Goal: Task Accomplishment & Management: Use online tool/utility

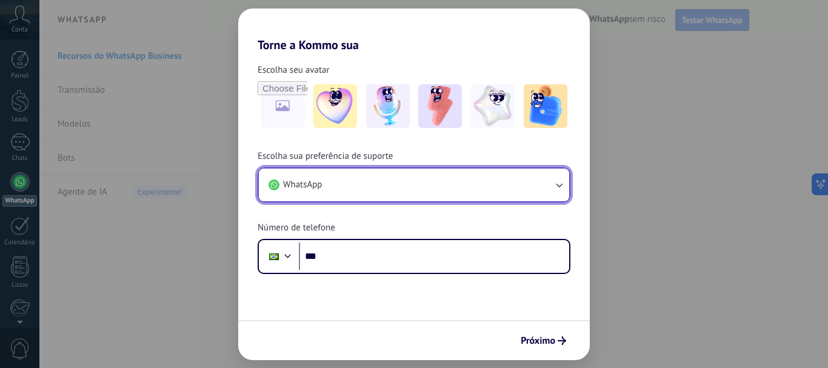
click at [371, 184] on button "WhatsApp" at bounding box center [414, 185] width 311 height 33
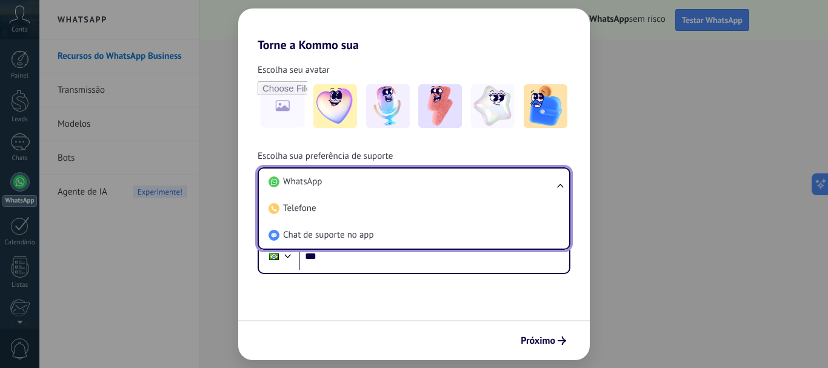
click at [454, 146] on div "Escolha seu avatar Escolha sua preferência de suporte WhatsApp WhatsApp Telefon…" at bounding box center [414, 163] width 352 height 222
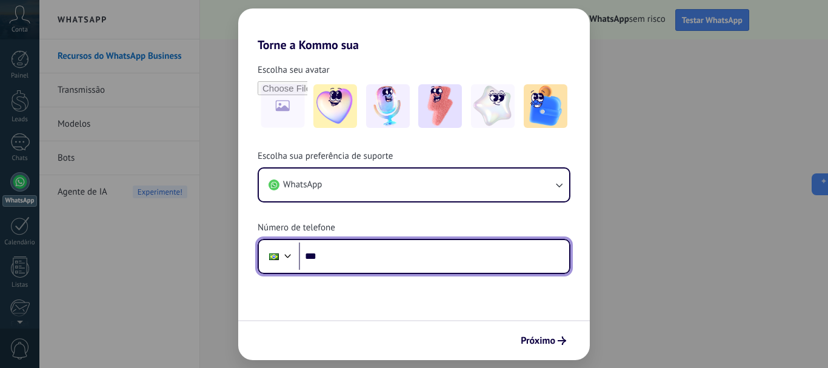
click at [388, 260] on input "***" at bounding box center [434, 257] width 271 height 28
type input "**********"
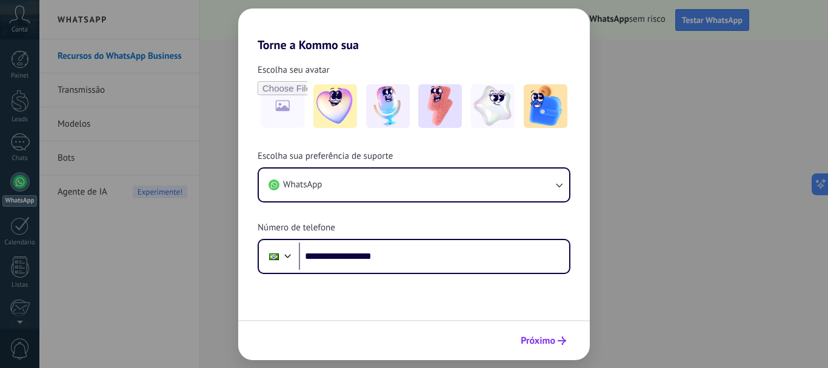
click at [550, 338] on span "Próximo" at bounding box center [538, 341] width 35 height 8
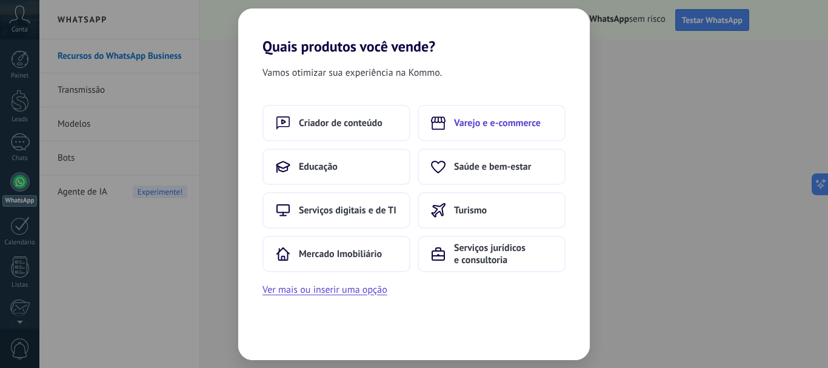
click at [455, 126] on span "Varejo e e-commerce" at bounding box center [497, 123] width 87 height 12
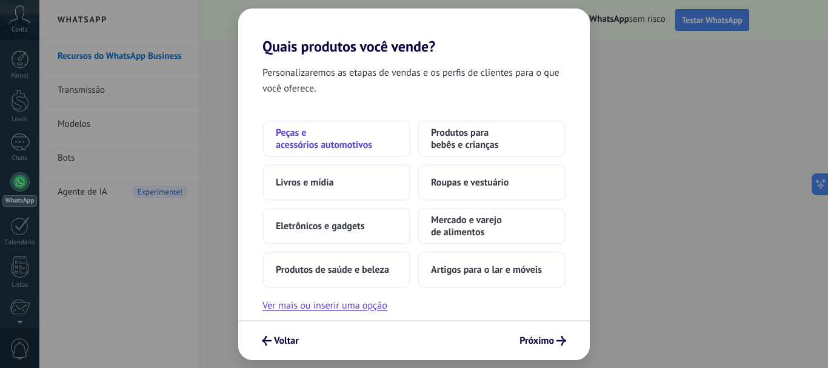
click at [324, 147] on span "Peças e acessórios automotivos" at bounding box center [336, 139] width 121 height 24
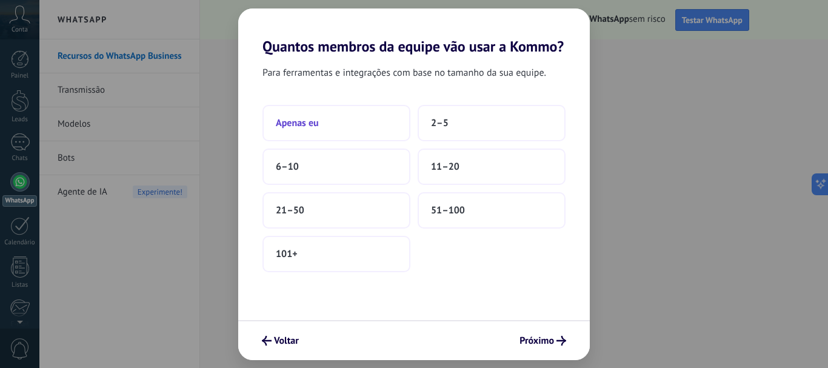
click at [307, 130] on button "Apenas eu" at bounding box center [337, 123] width 148 height 36
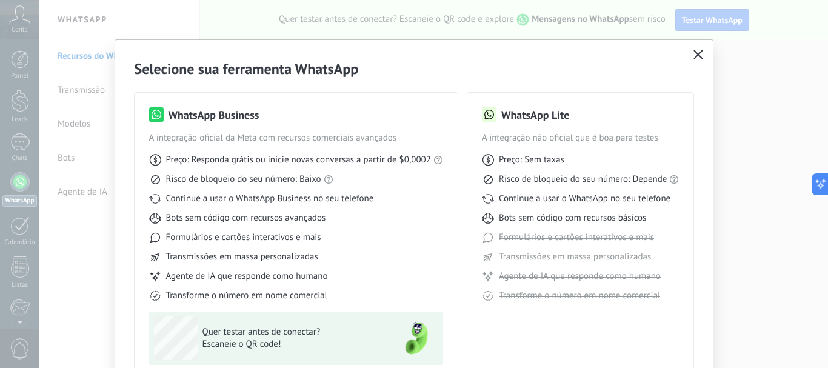
scroll to position [108, 0]
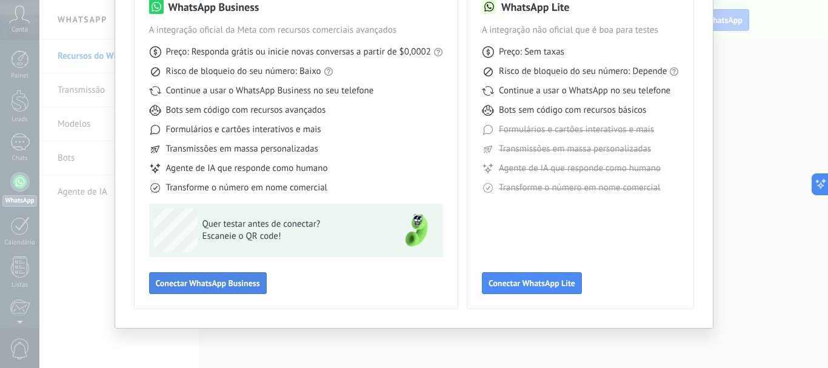
click at [215, 284] on span "Conectar WhatsApp Business" at bounding box center [208, 283] width 104 height 8
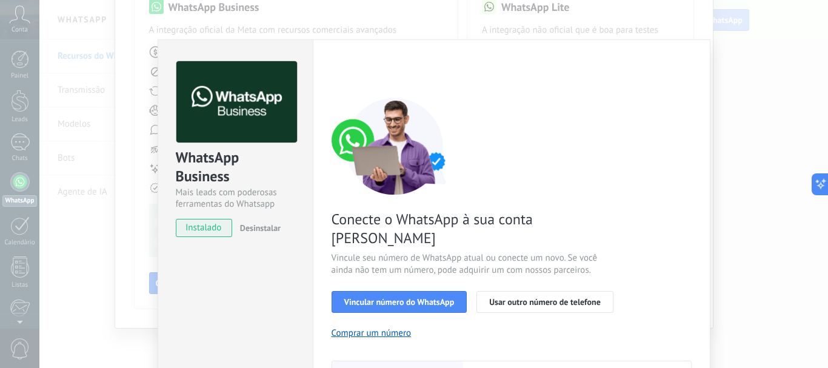
click at [209, 229] on span "instalado" at bounding box center [203, 228] width 55 height 18
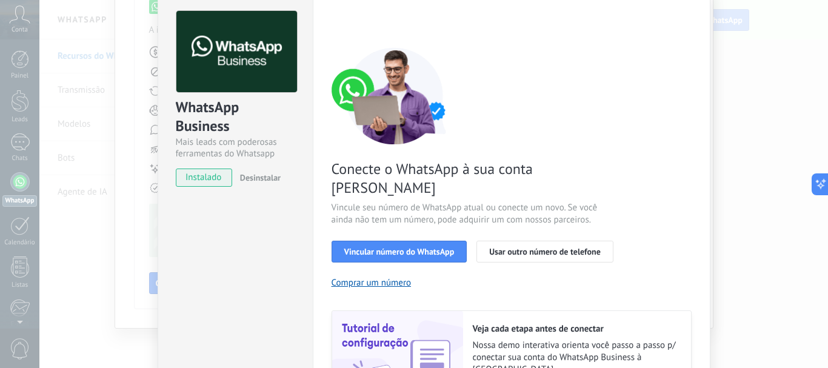
scroll to position [61, 0]
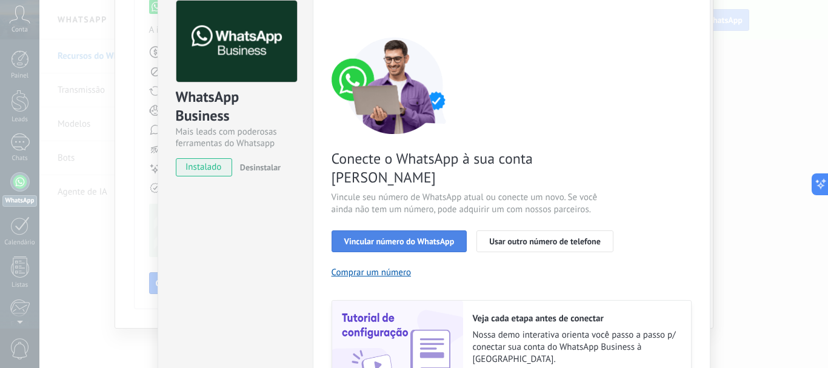
click at [419, 237] on span "Vincular número do WhatsApp" at bounding box center [399, 241] width 110 height 8
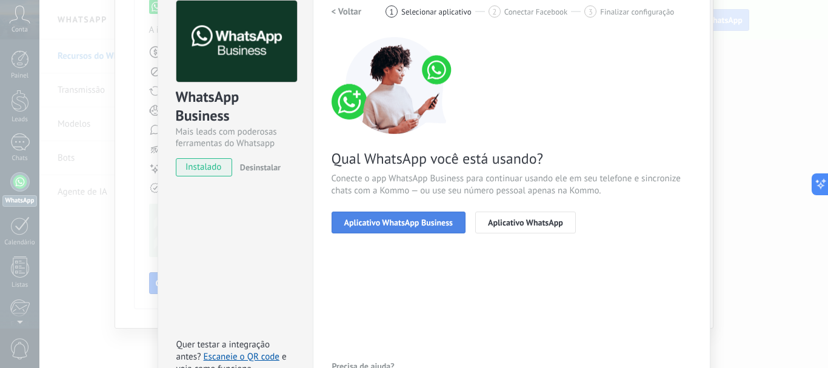
click at [389, 223] on span "Aplicativo WhatsApp Business" at bounding box center [398, 222] width 109 height 8
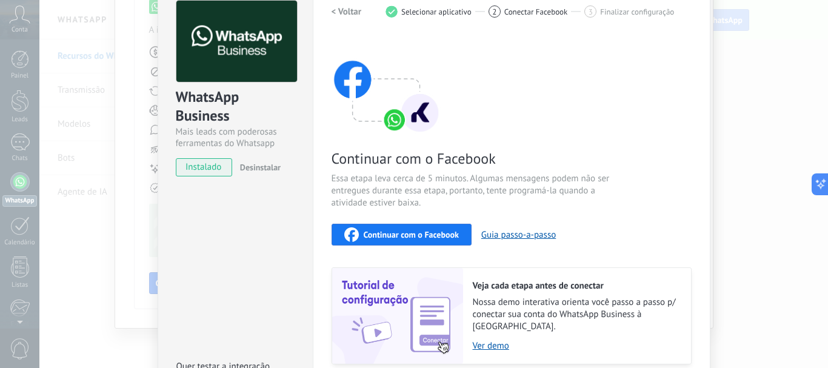
scroll to position [121, 0]
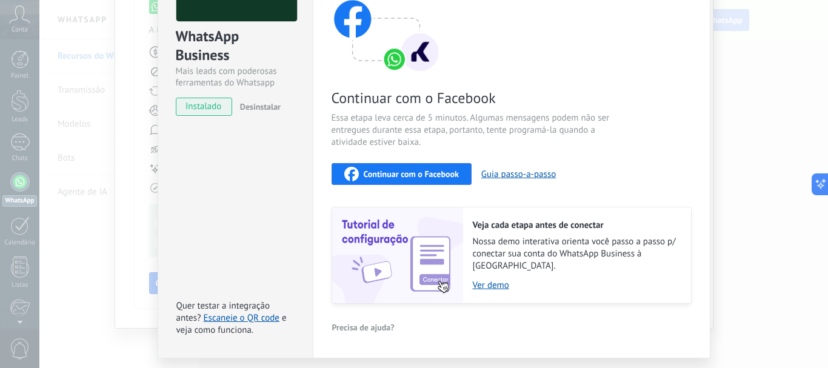
click at [387, 170] on span "Continuar com o Facebook" at bounding box center [411, 174] width 95 height 8
click at [395, 178] on span "Continuar com o Facebook" at bounding box center [411, 174] width 95 height 8
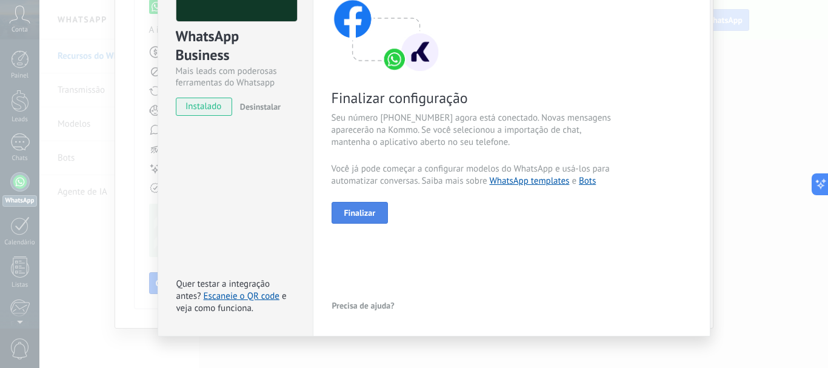
click at [340, 212] on button "Finalizar" at bounding box center [360, 213] width 57 height 22
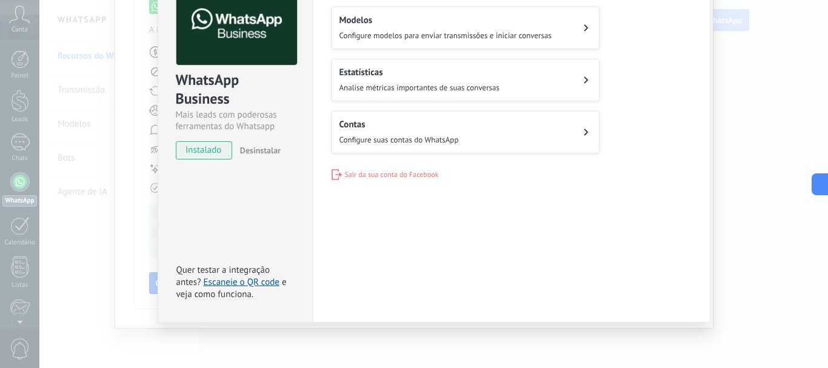
scroll to position [0, 0]
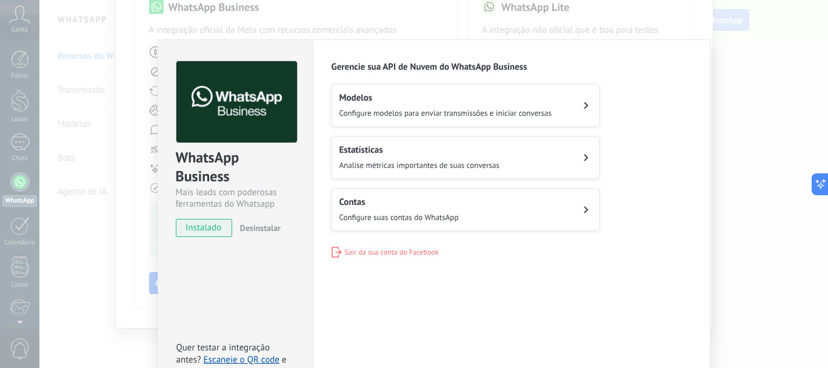
click at [410, 112] on span "Configure modelos para enviar transmissões e iniciar conversas" at bounding box center [446, 113] width 212 height 10
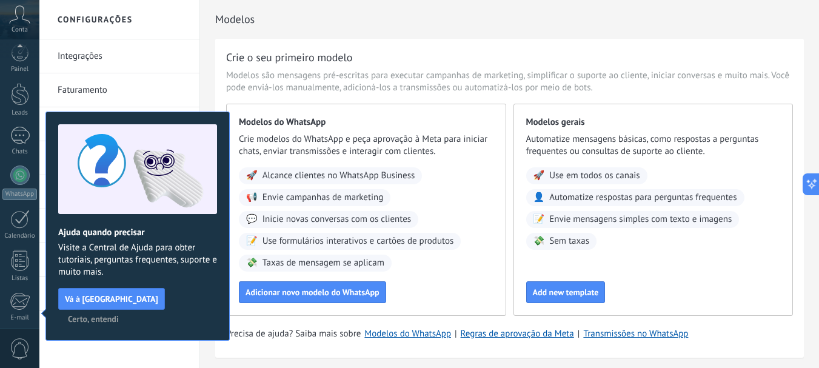
scroll to position [136, 0]
click at [189, 227] on h2 "Ajuda quando precisar" at bounding box center [137, 233] width 159 height 12
click at [119, 315] on span "Certo, entendi" at bounding box center [93, 319] width 51 height 8
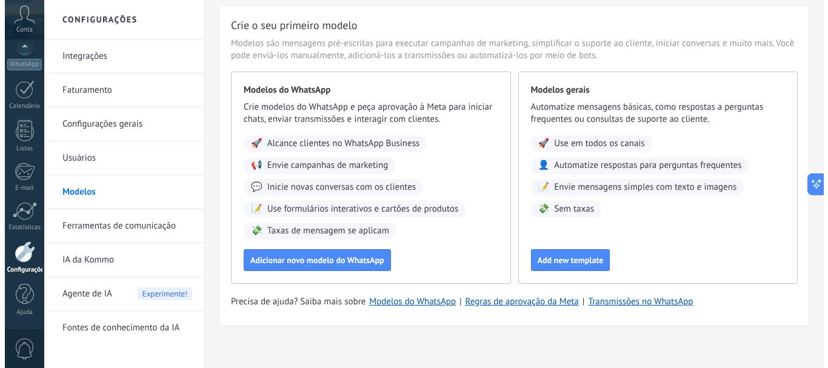
scroll to position [41, 0]
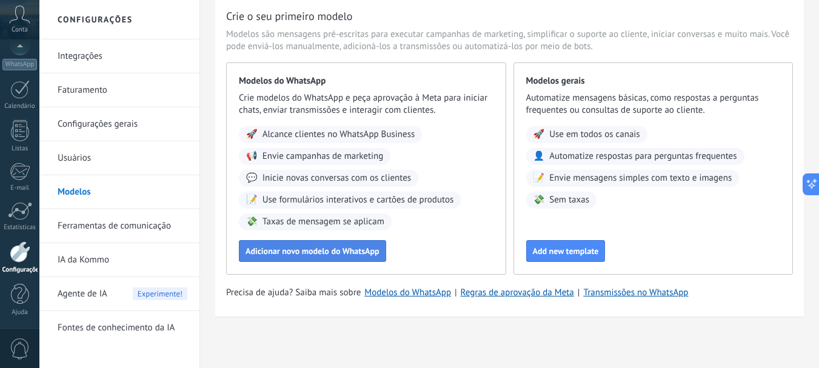
click at [321, 258] on button "Adicionar novo modelo do WhatsApp" at bounding box center [312, 251] width 147 height 22
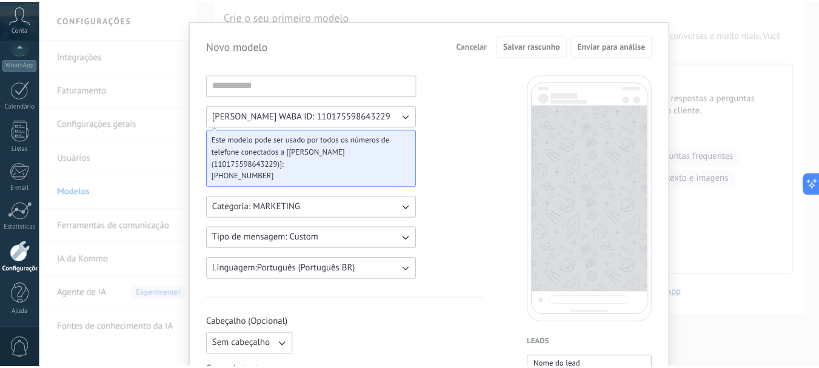
scroll to position [0, 0]
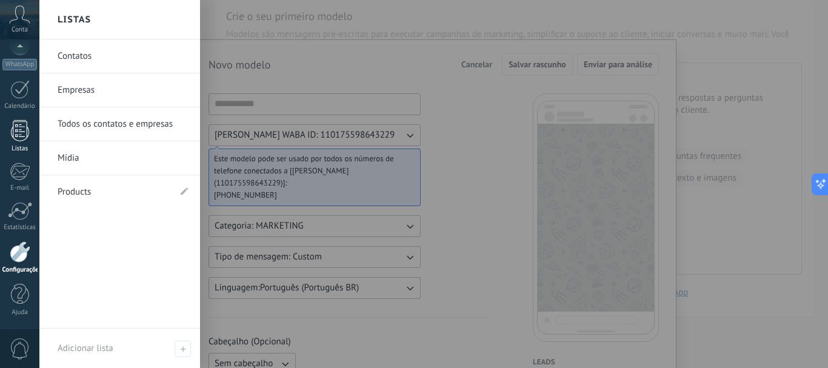
click at [17, 141] on link "Listas" at bounding box center [19, 136] width 39 height 33
click at [116, 55] on div "Novo modelo Cancelar Salvar rascunho Enviar para análise [PERSON_NAME] WABA ID:…" at bounding box center [433, 184] width 789 height 368
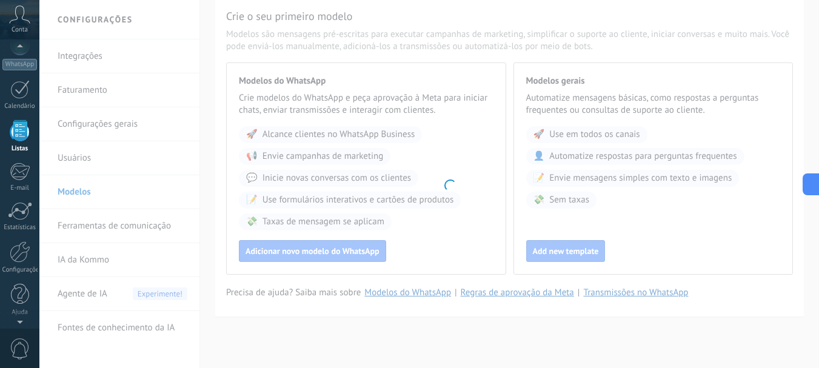
scroll to position [75, 0]
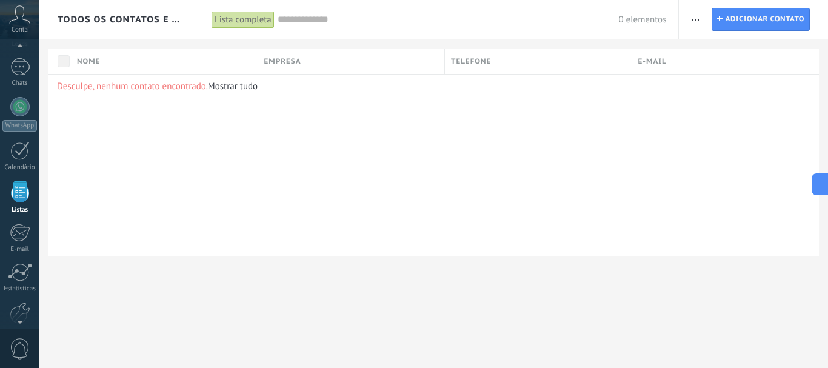
click at [240, 86] on link "Mostrar tudo" at bounding box center [233, 87] width 50 height 12
click at [33, 105] on link "WhatsApp" at bounding box center [19, 114] width 39 height 35
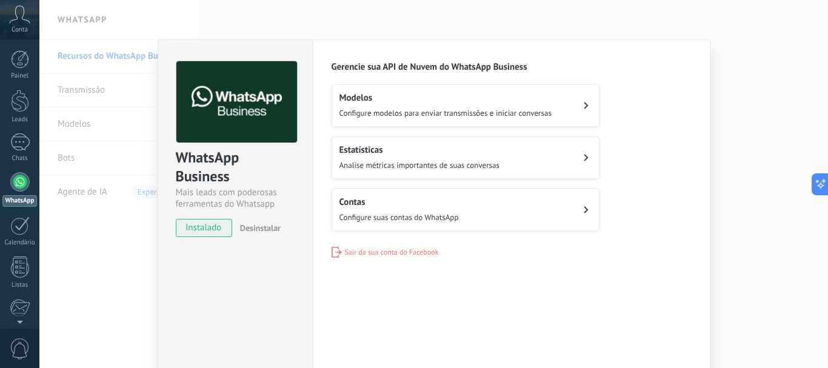
click at [213, 228] on span "instalado" at bounding box center [203, 228] width 55 height 18
click at [406, 104] on div "Modelos Configure modelos para enviar transmissões e iniciar conversas" at bounding box center [446, 105] width 212 height 27
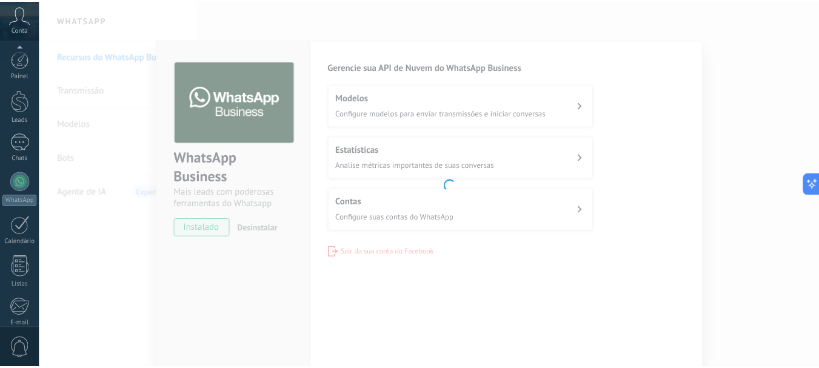
scroll to position [136, 0]
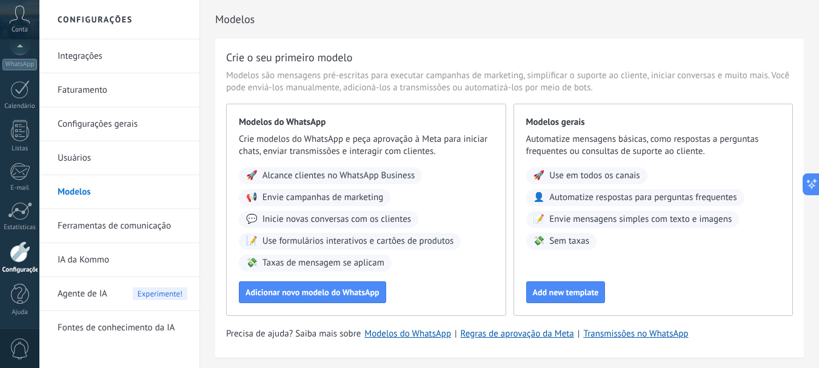
click at [82, 197] on link "Modelos" at bounding box center [123, 192] width 130 height 34
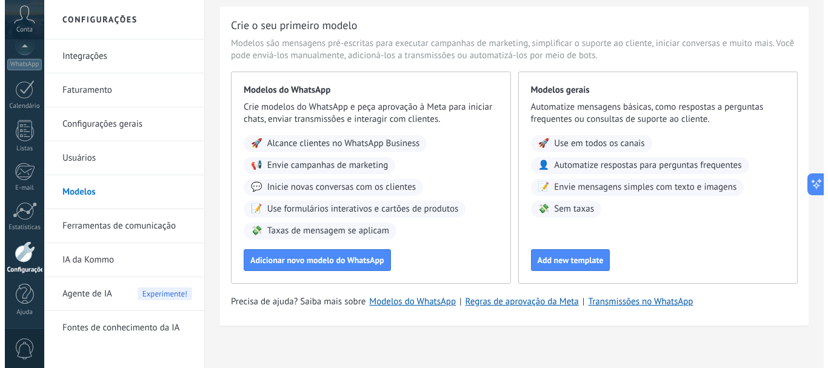
scroll to position [41, 0]
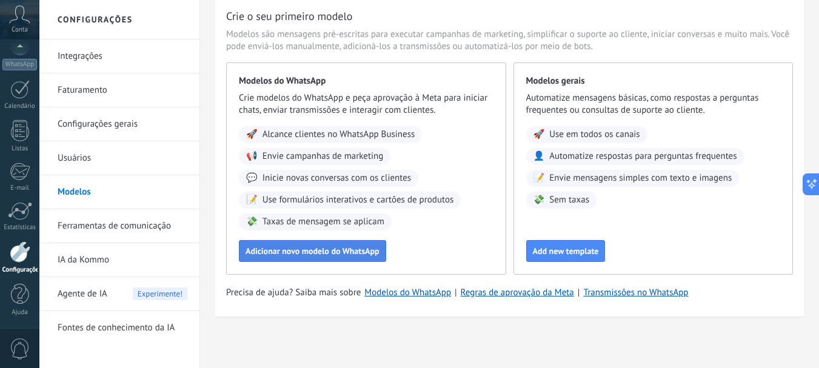
click at [301, 248] on span "Adicionar novo modelo do WhatsApp" at bounding box center [313, 251] width 134 height 8
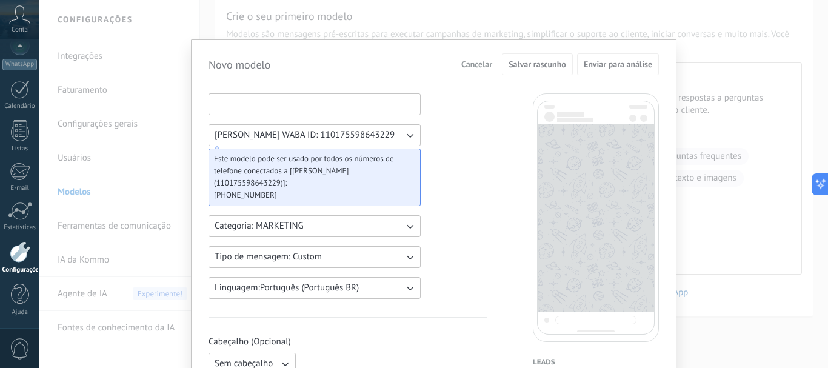
drag, startPoint x: 278, startPoint y: 103, endPoint x: 392, endPoint y: 124, distance: 116.5
click at [278, 102] on input at bounding box center [314, 103] width 211 height 19
click at [392, 124] on div "[PERSON_NAME] WABA ID: 110175598643229 Este modelo pode ser usado por todos os …" at bounding box center [315, 196] width 212 height 206
click at [404, 134] on icon "button" at bounding box center [410, 135] width 12 height 12
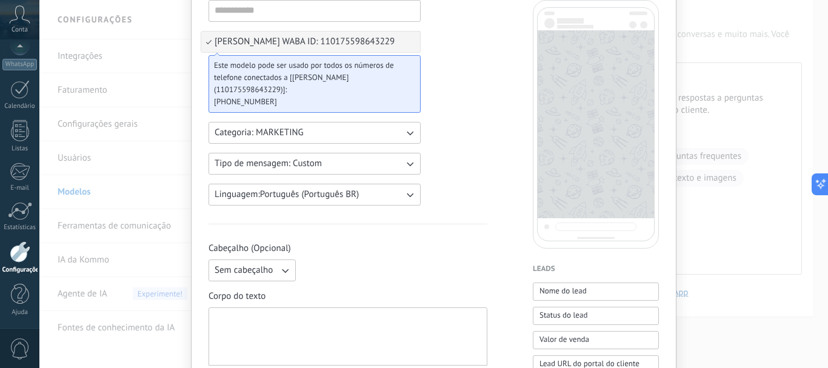
scroll to position [243, 0]
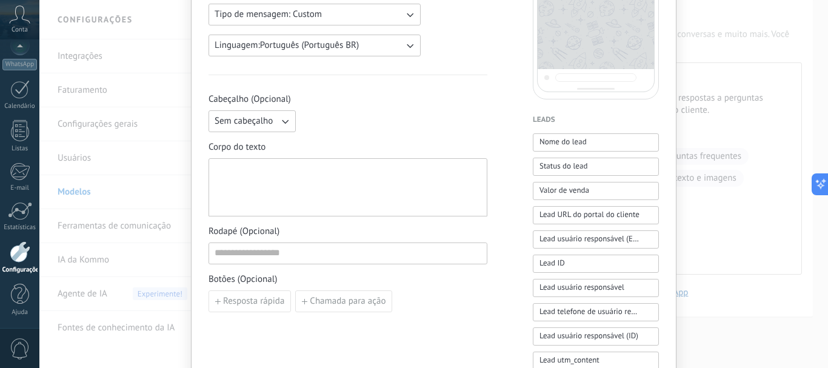
click at [283, 124] on icon "button" at bounding box center [285, 121] width 12 height 12
click at [260, 119] on span "Sem cabeçalho" at bounding box center [244, 121] width 58 height 12
click at [284, 124] on icon "button" at bounding box center [285, 121] width 12 height 12
click at [228, 127] on button "Sem cabeçalho" at bounding box center [252, 121] width 87 height 22
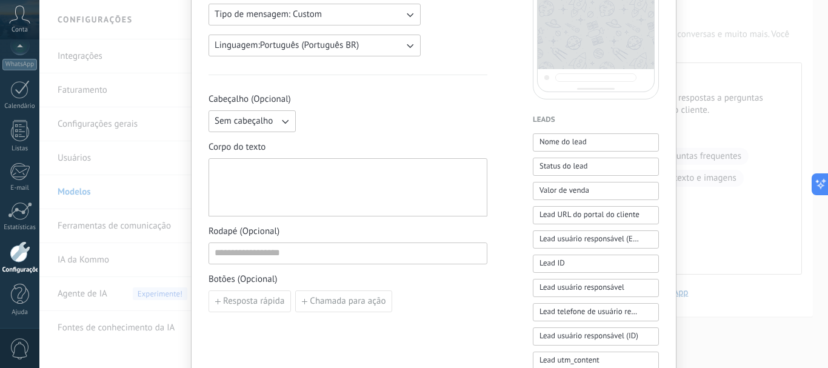
click at [223, 173] on div at bounding box center [348, 188] width 267 height 48
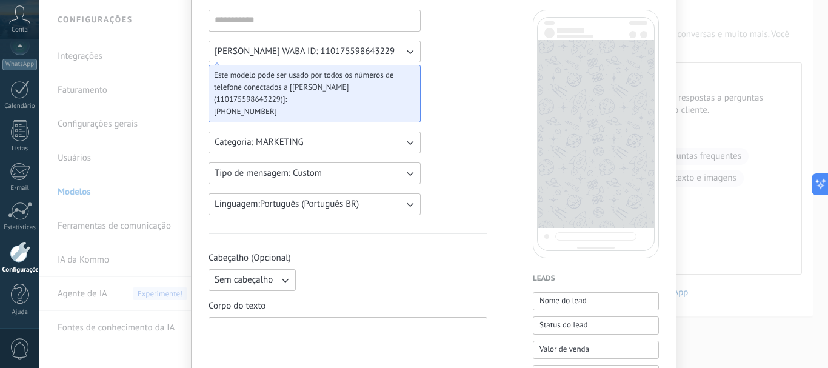
scroll to position [2, 0]
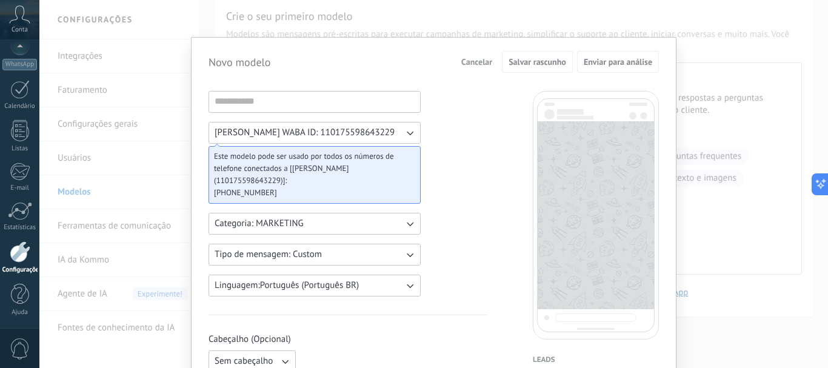
click at [361, 254] on button "Tipo de mensagem: Custom" at bounding box center [315, 255] width 212 height 22
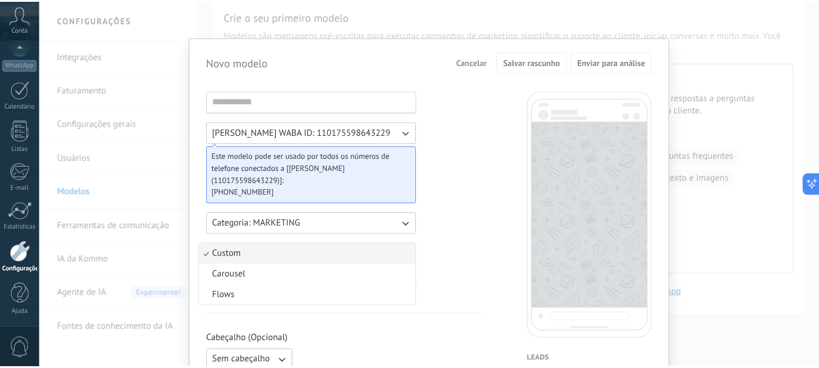
scroll to position [0, 0]
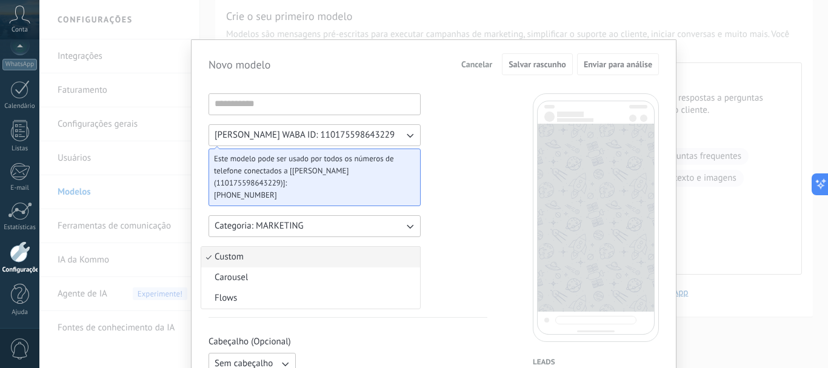
click at [126, 125] on div "Novo modelo Cancelar Salvar rascunho Enviar para análise [PERSON_NAME] WABA ID:…" at bounding box center [433, 184] width 789 height 368
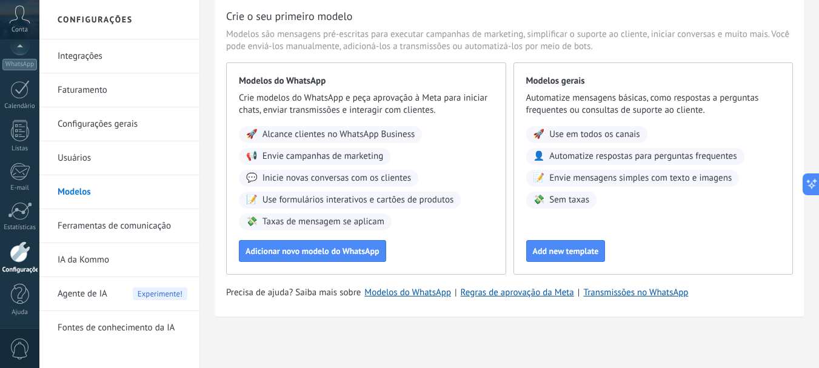
click at [121, 129] on link "Configurações gerais" at bounding box center [123, 124] width 130 height 34
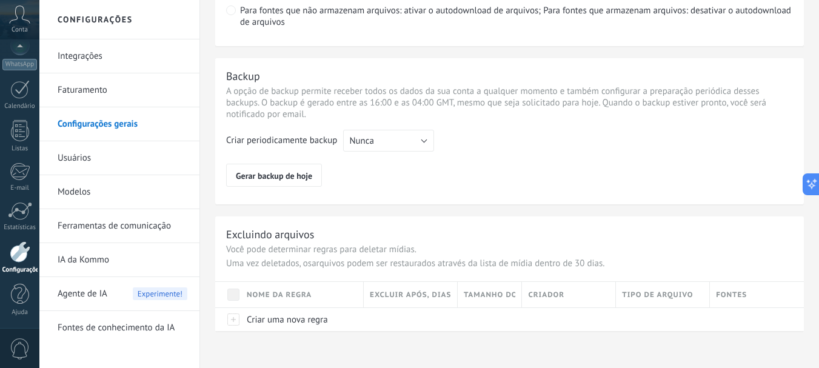
scroll to position [991, 0]
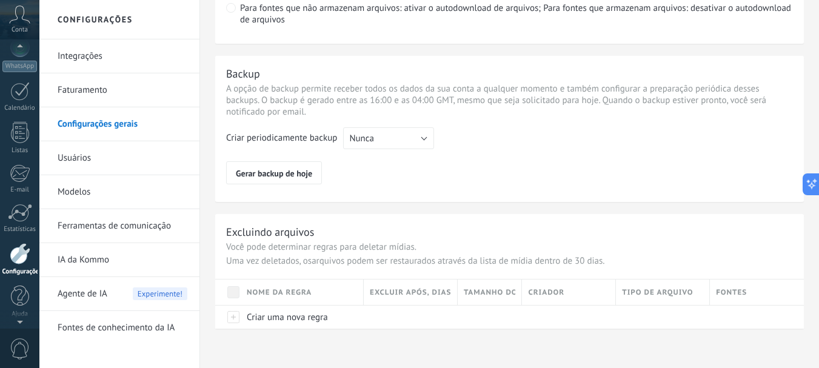
drag, startPoint x: 24, startPoint y: 29, endPoint x: 32, endPoint y: 44, distance: 16.8
click at [24, 29] on span "Conta" at bounding box center [20, 30] width 16 height 8
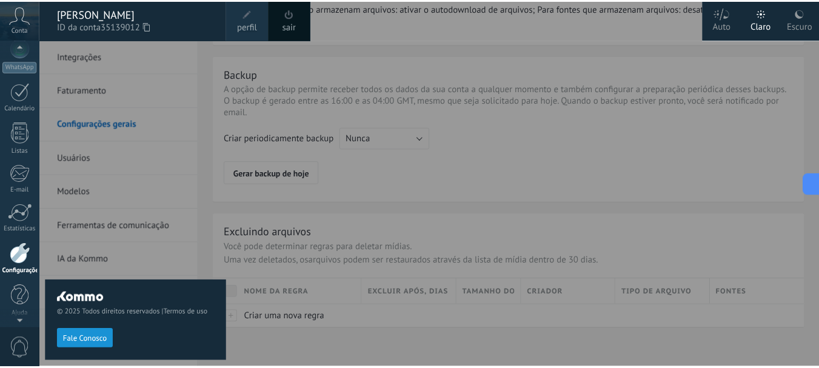
scroll to position [129, 0]
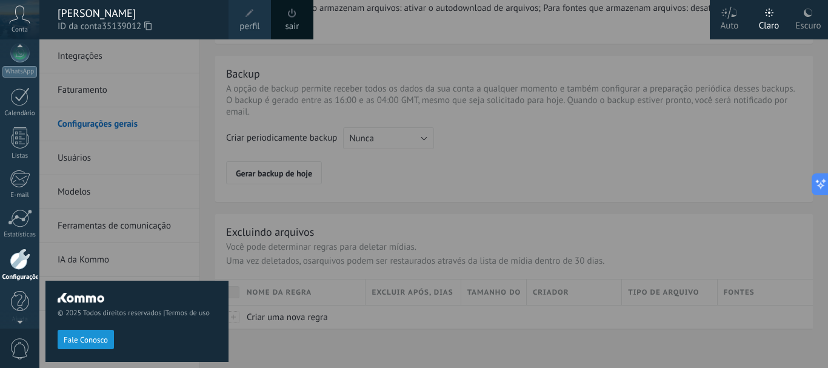
click at [289, 31] on link "sair" at bounding box center [293, 26] width 14 height 13
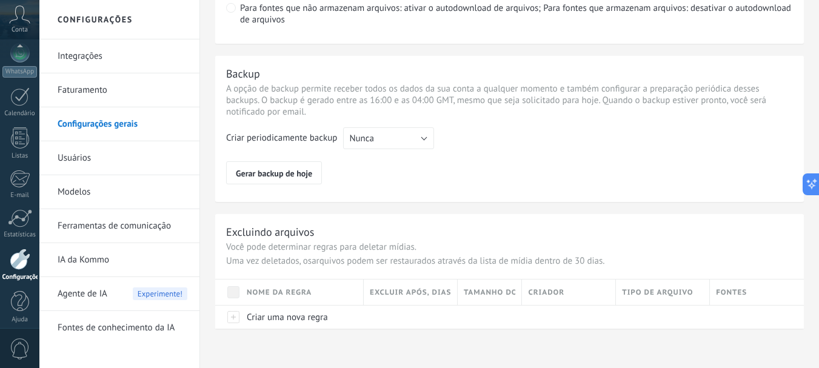
scroll to position [136, 0]
